Goal: Information Seeking & Learning: Understand process/instructions

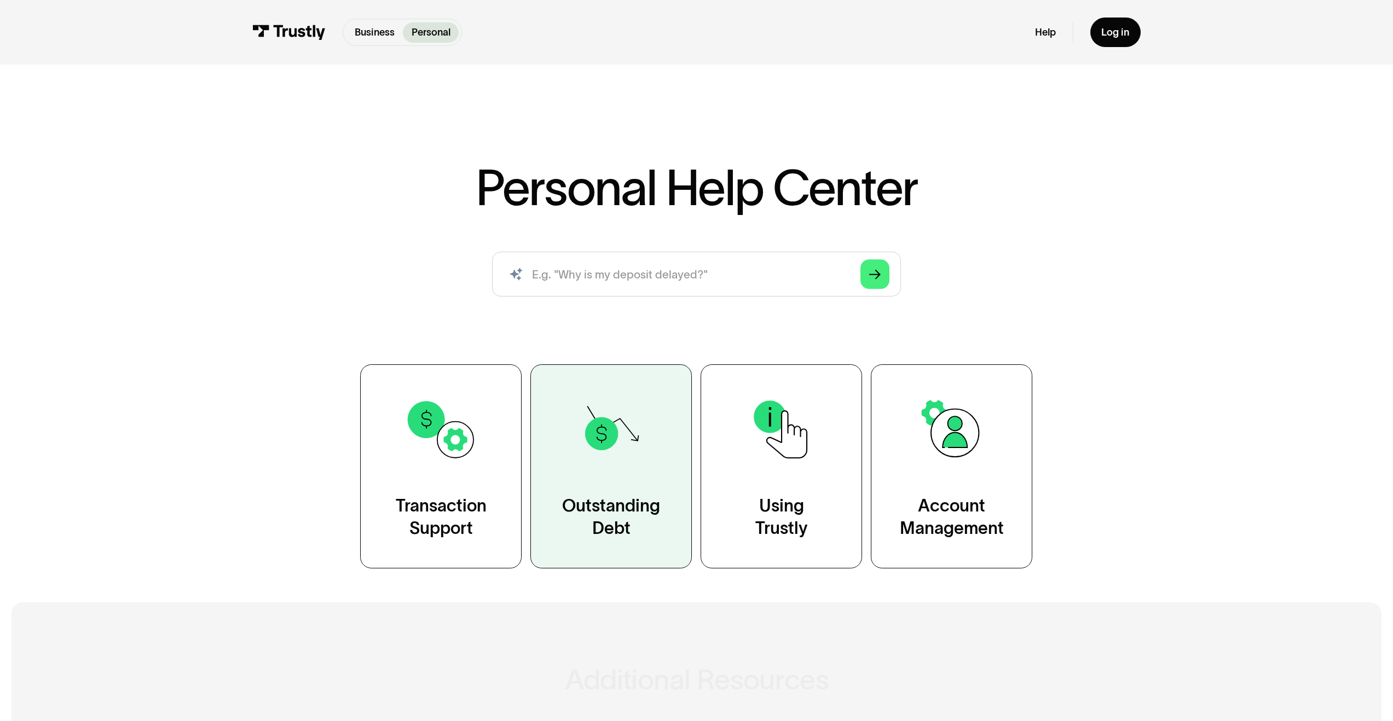
scroll to position [363, 0]
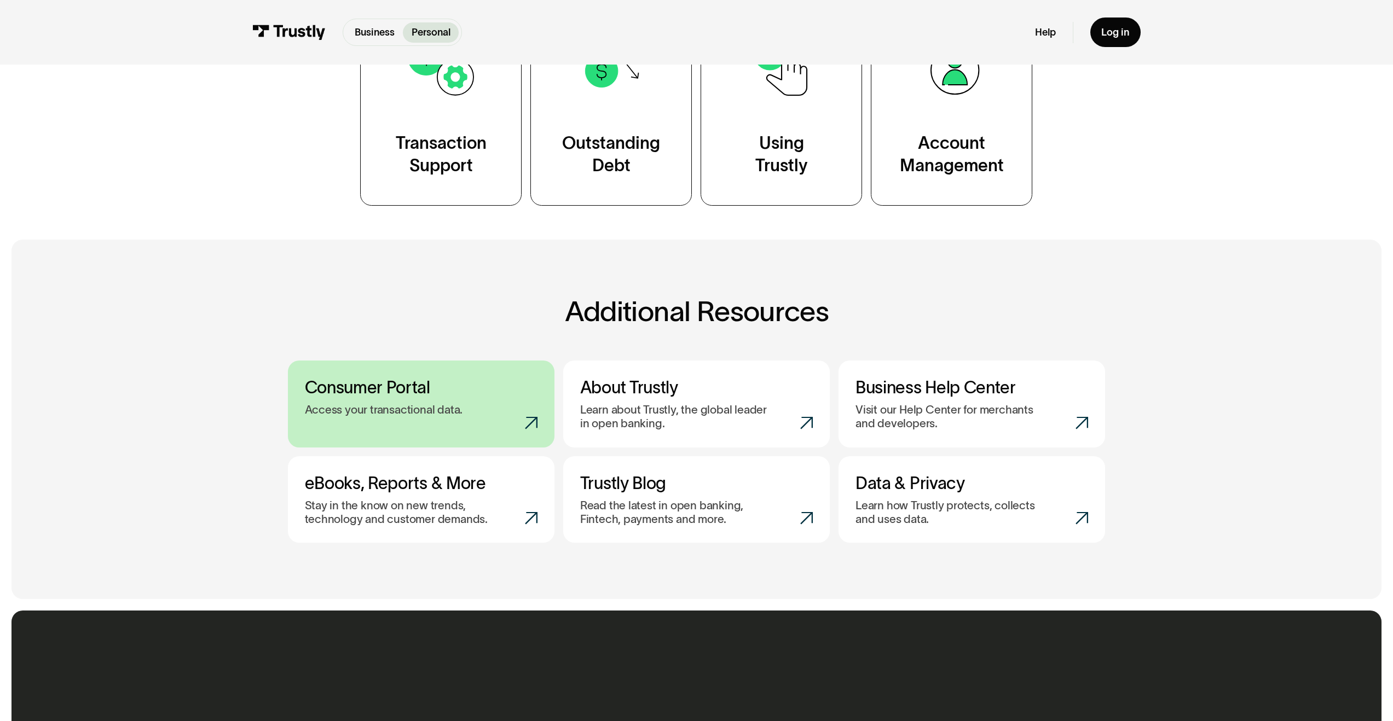
click at [425, 412] on p "Access your transactional data." at bounding box center [384, 410] width 158 height 14
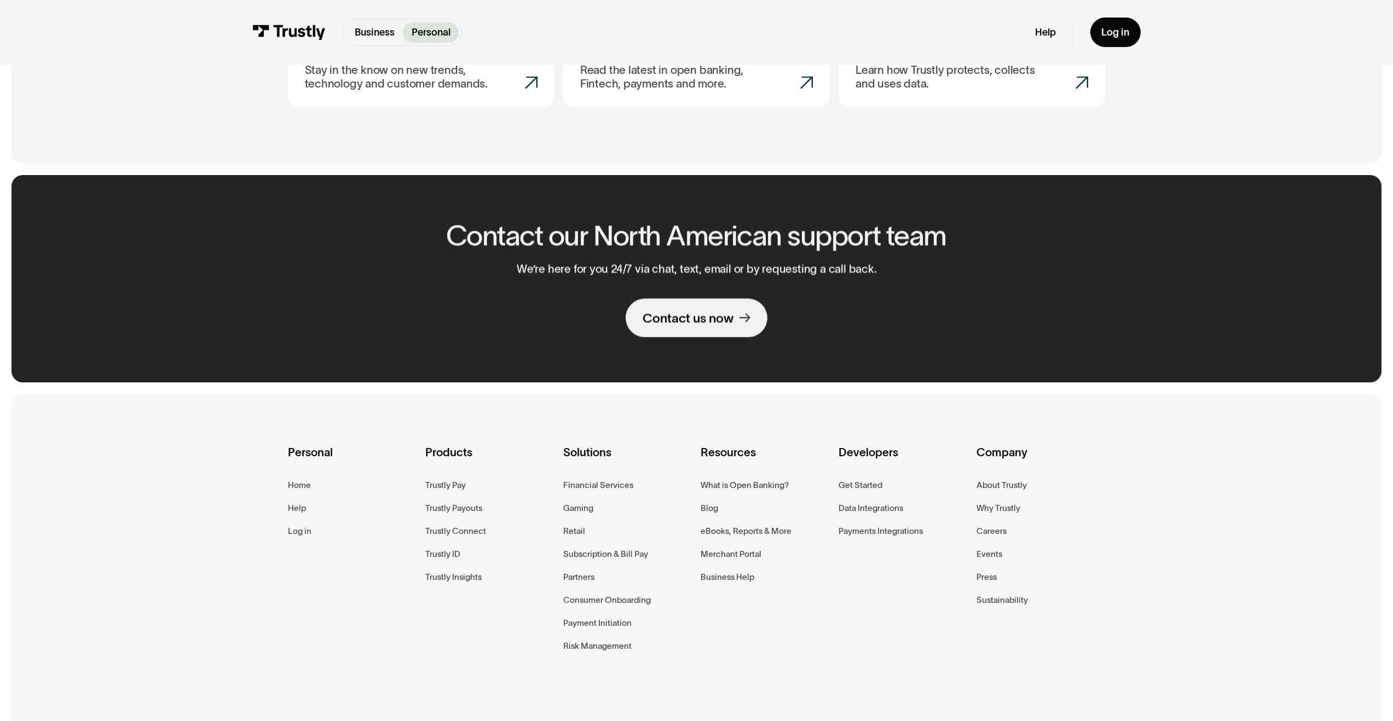
scroll to position [95, 0]
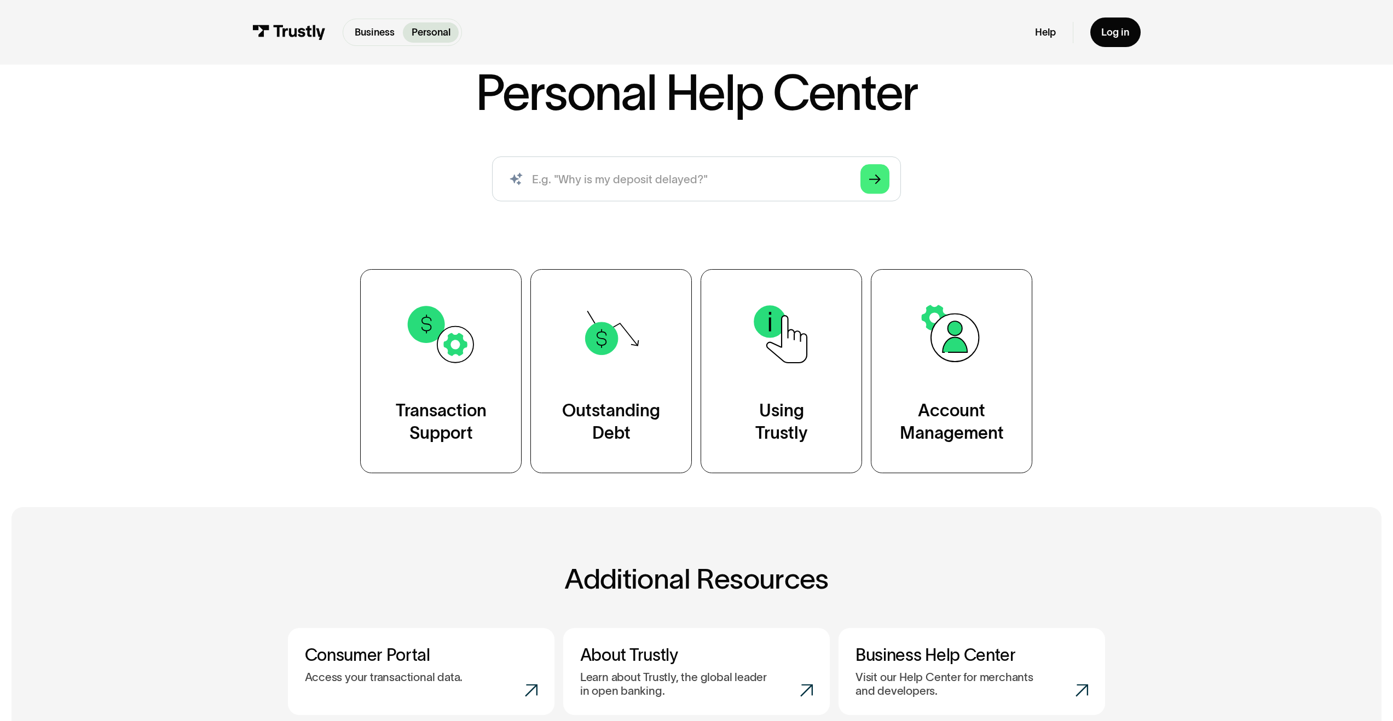
click at [421, 36] on p "Personal" at bounding box center [430, 32] width 39 height 15
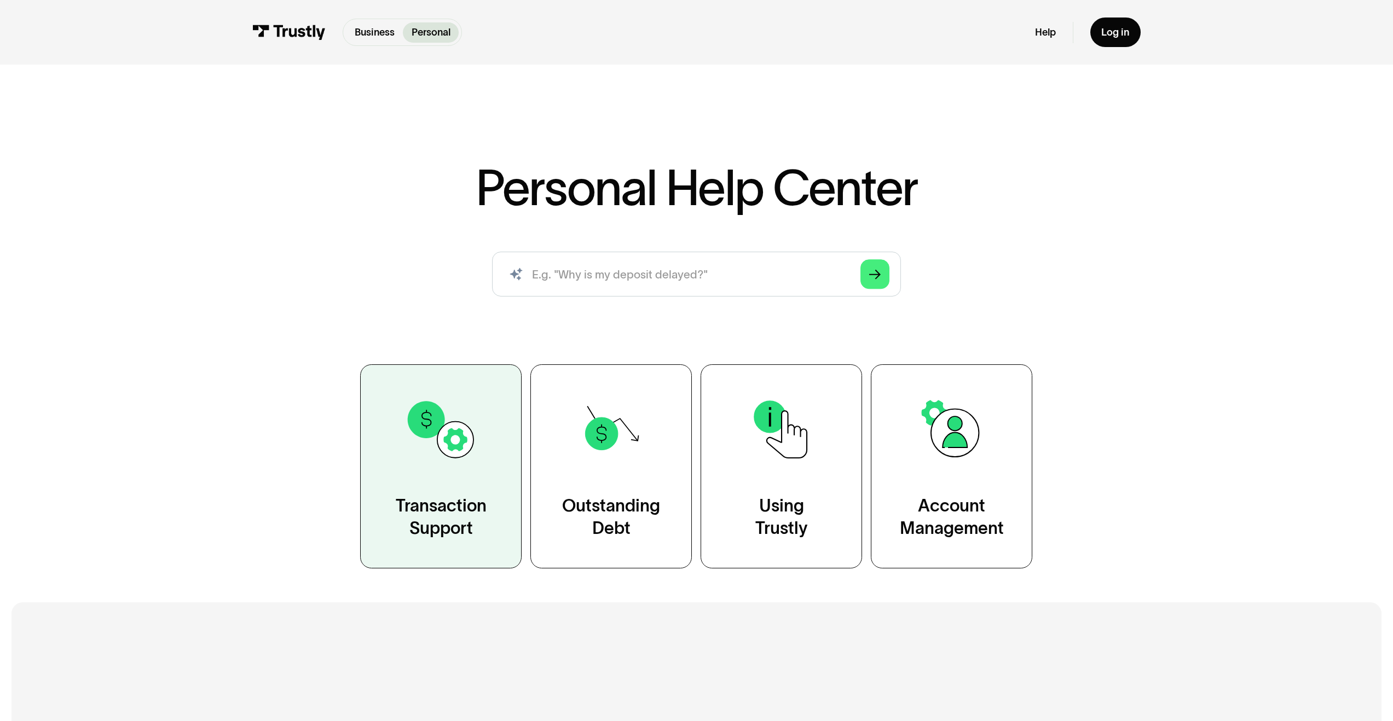
click at [491, 474] on link "Transaction Support" at bounding box center [440, 466] width 161 height 204
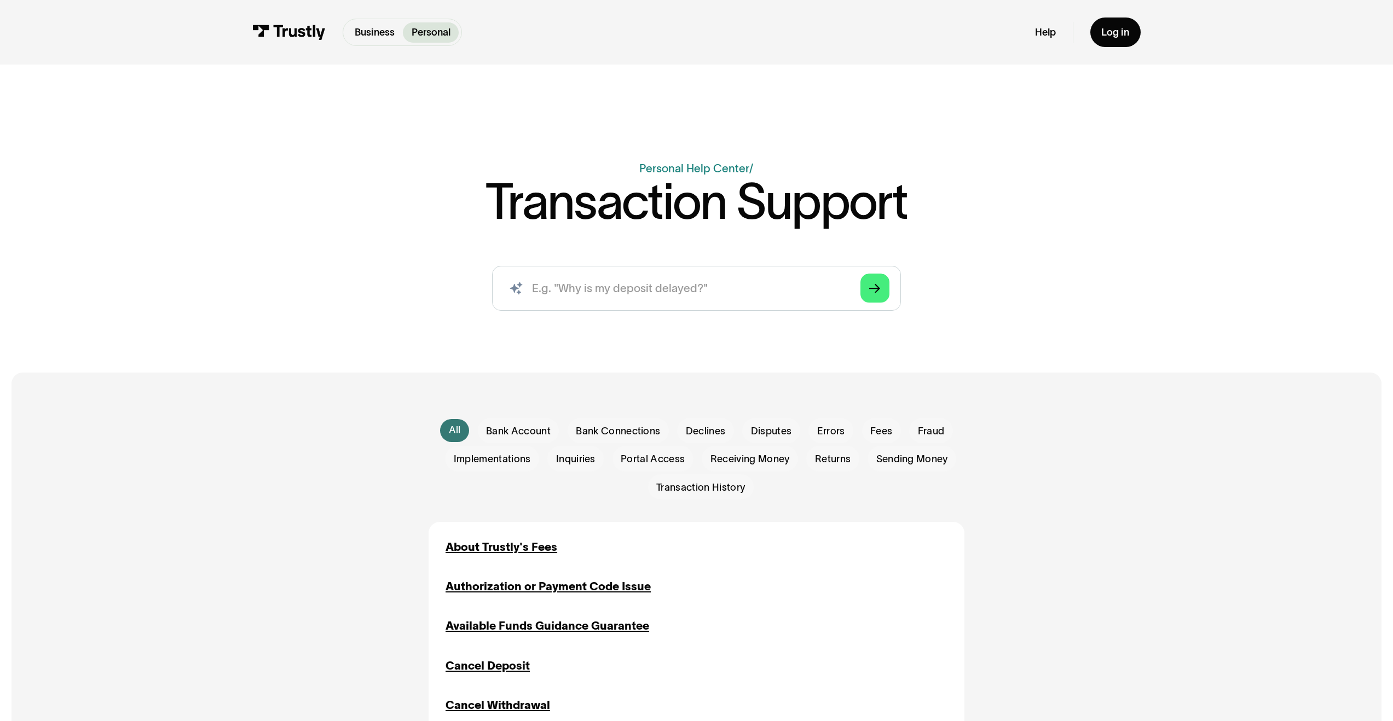
scroll to position [173, 0]
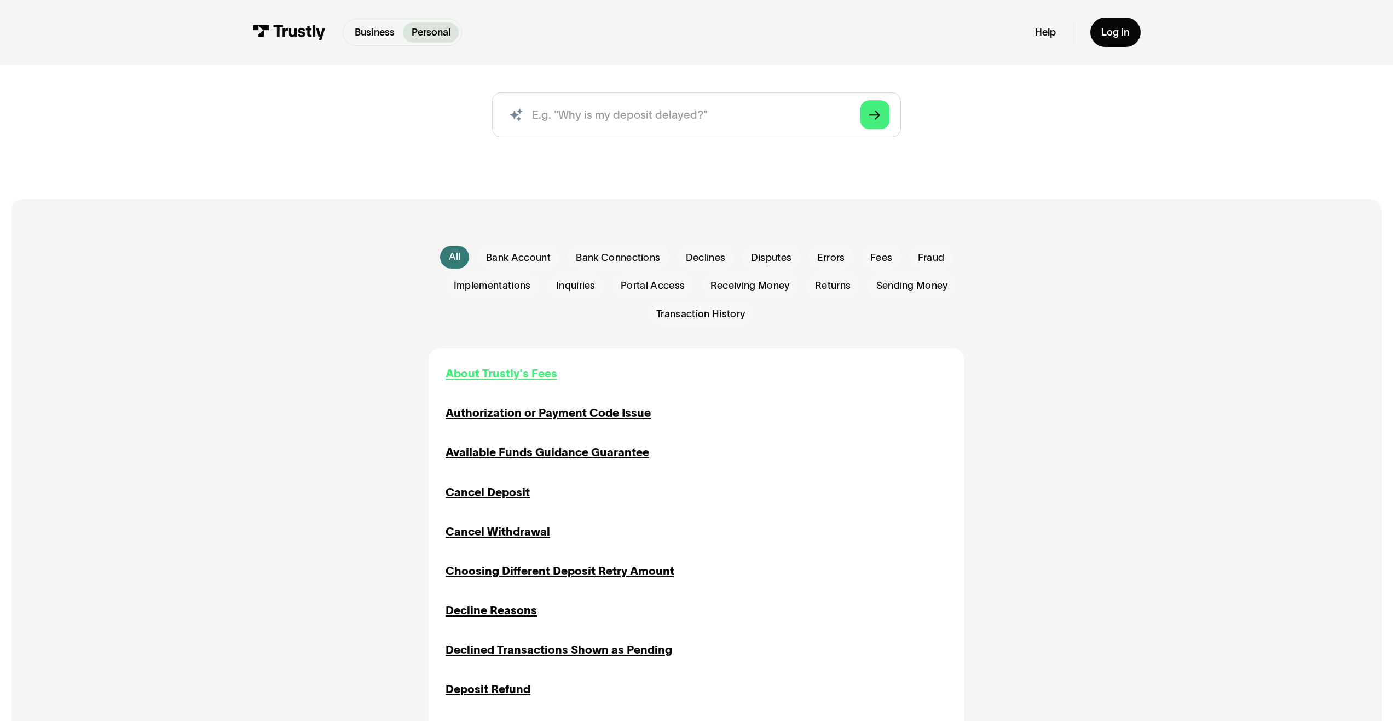
click at [478, 377] on div "About Trustly's Fees" at bounding box center [501, 374] width 112 height 17
click at [504, 459] on div "Available Funds Guidance Guarantee" at bounding box center [547, 452] width 204 height 17
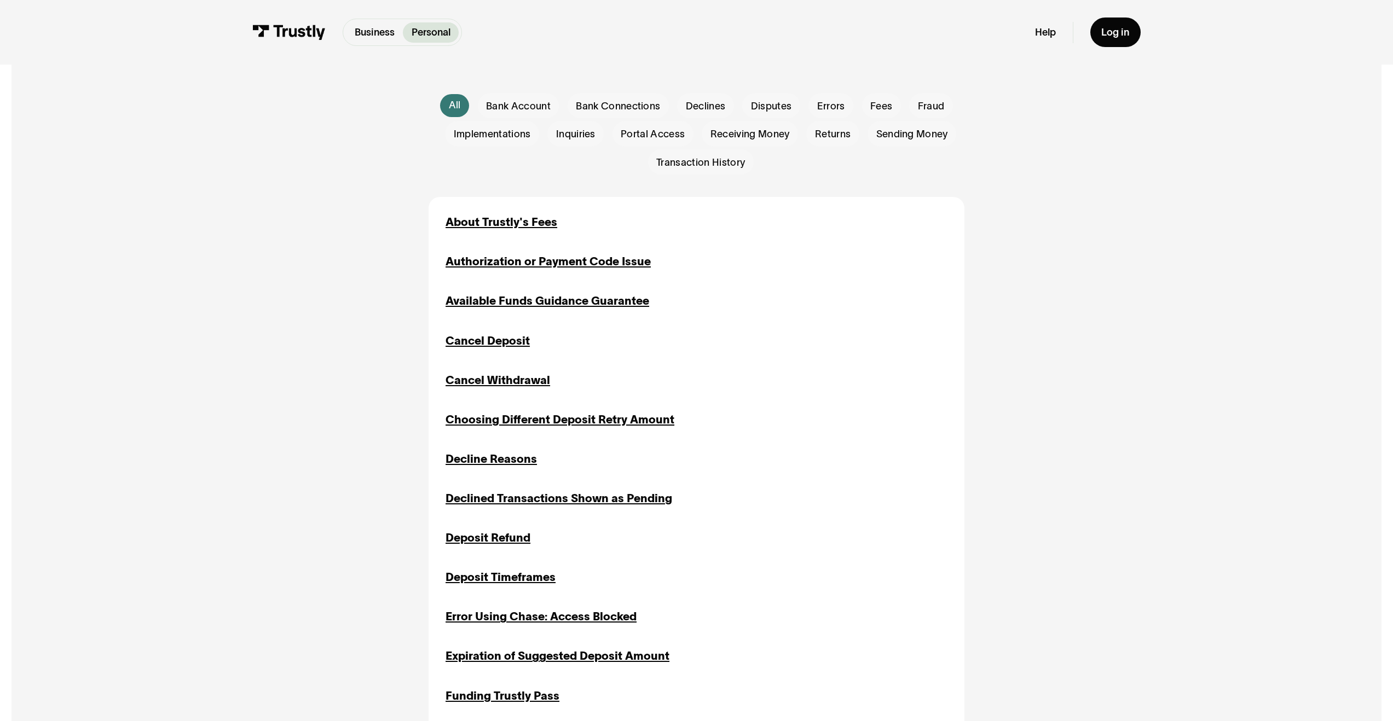
scroll to position [307, 0]
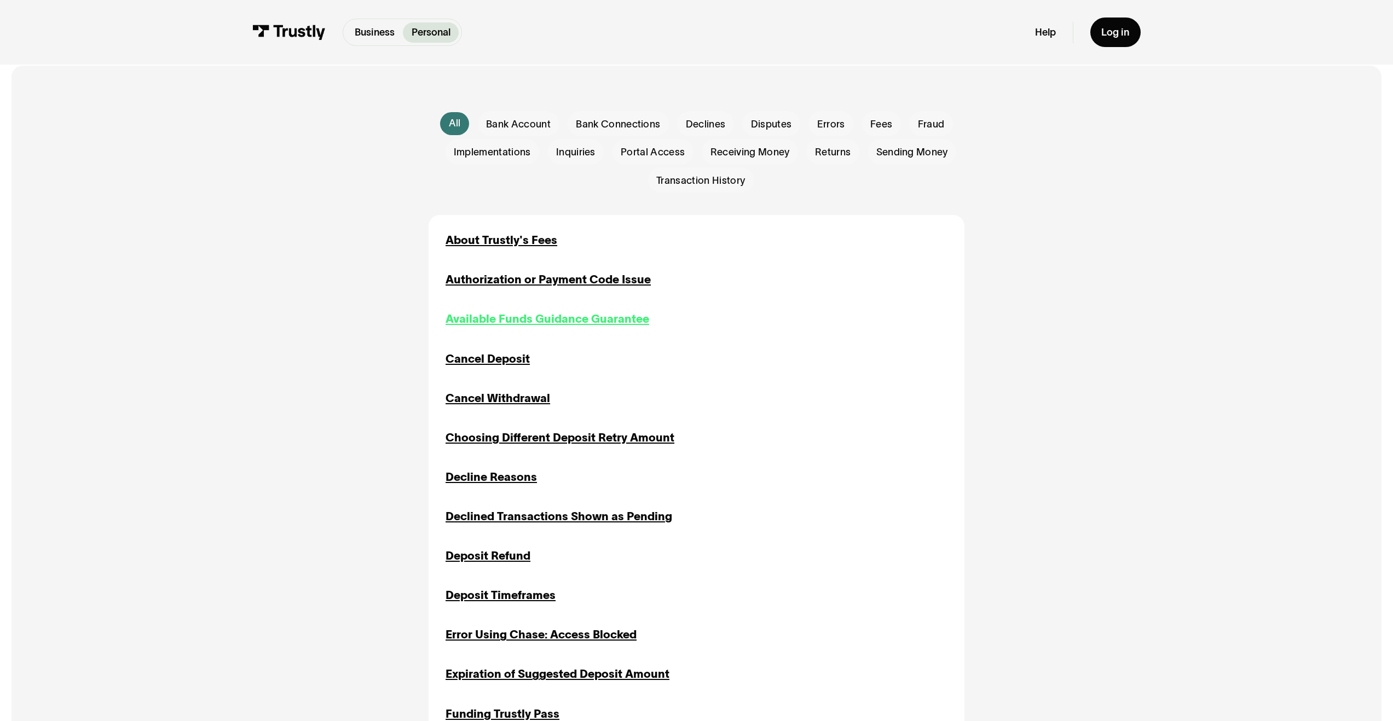
click at [536, 318] on div "Available Funds Guidance Guarantee" at bounding box center [547, 319] width 204 height 17
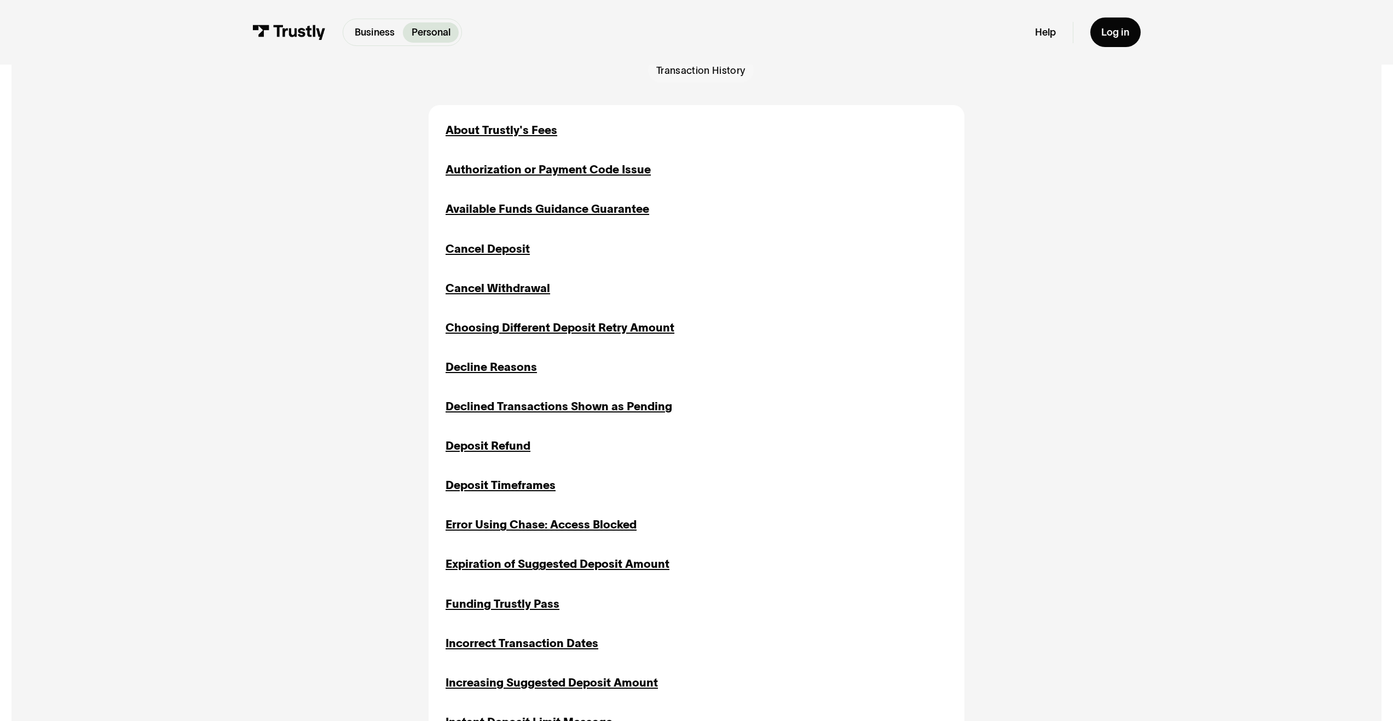
scroll to position [298, 0]
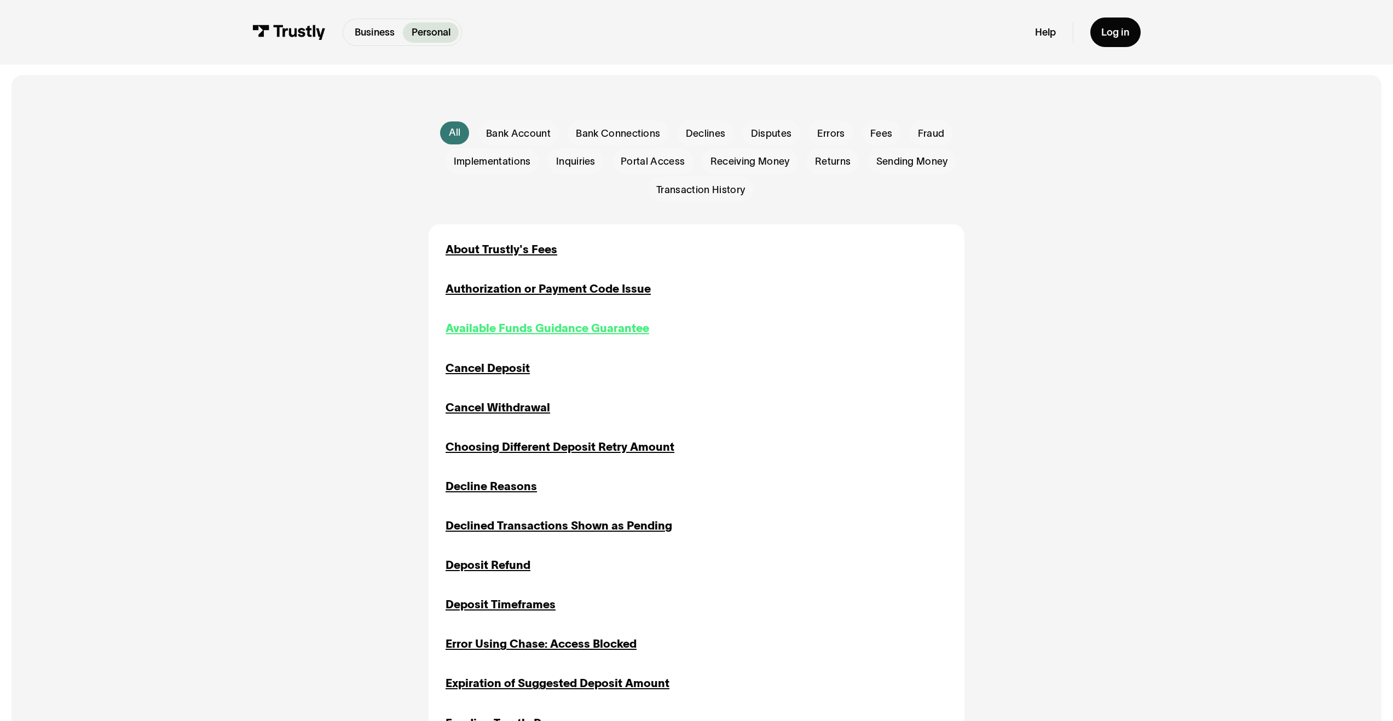
click at [476, 332] on div "Available Funds Guidance Guarantee" at bounding box center [547, 328] width 204 height 17
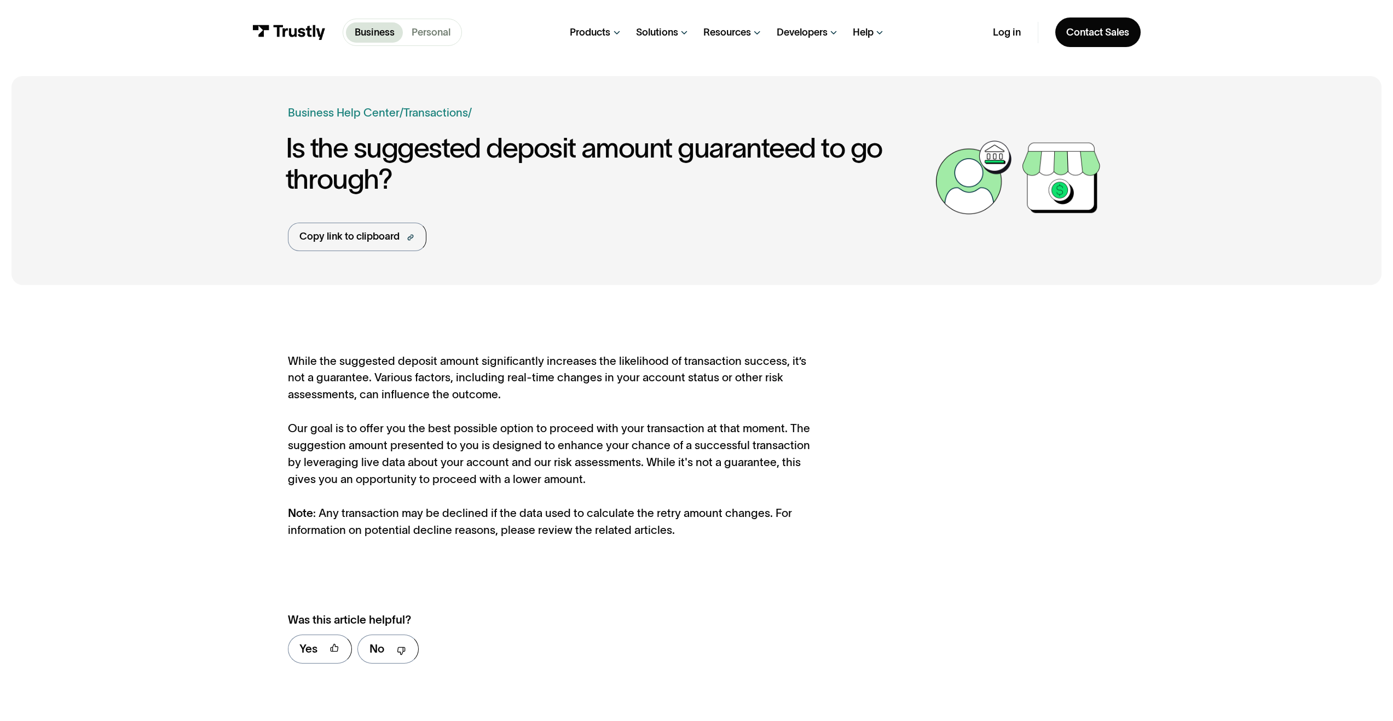
click at [430, 35] on p "Personal" at bounding box center [430, 32] width 39 height 15
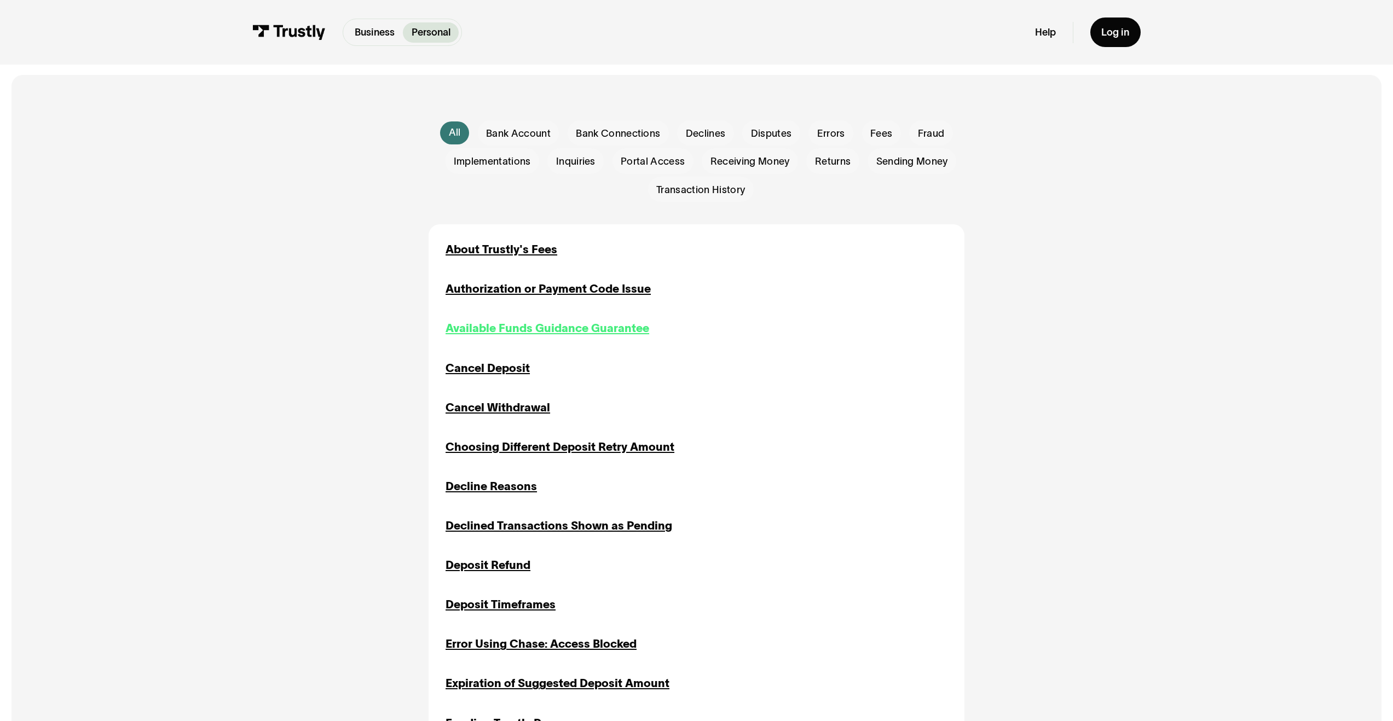
click at [503, 329] on div "Available Funds Guidance Guarantee" at bounding box center [547, 328] width 204 height 17
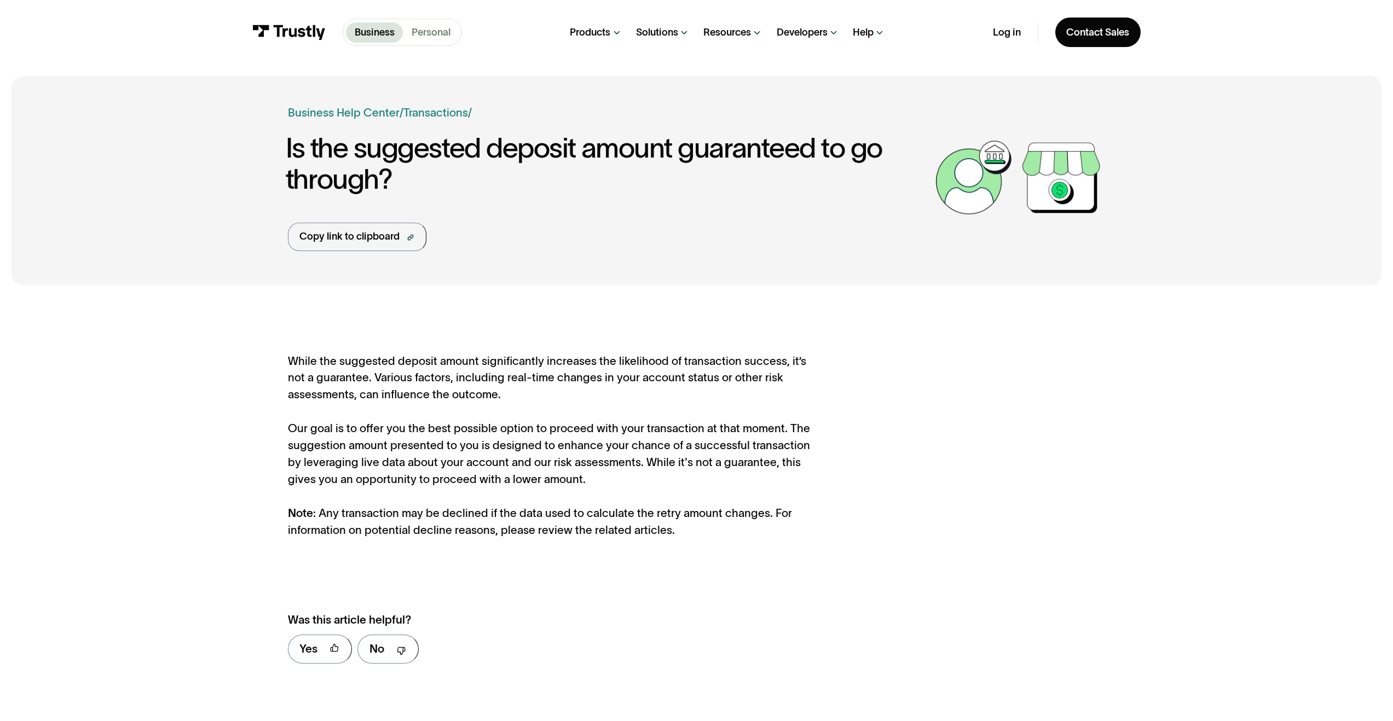
click at [437, 31] on p "Personal" at bounding box center [430, 32] width 39 height 15
